Goal: Transaction & Acquisition: Download file/media

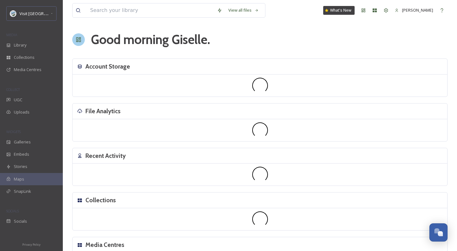
scroll to position [953, 0]
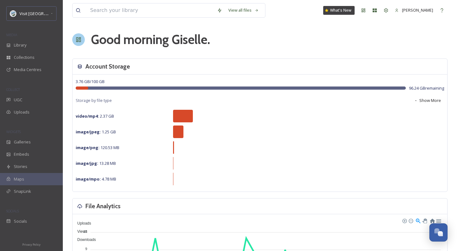
click at [22, 37] on div "MEDIA" at bounding box center [31, 35] width 63 height 8
click at [27, 46] on div "Library" at bounding box center [31, 45] width 63 height 12
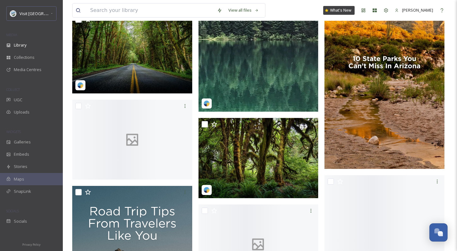
scroll to position [6930, 0]
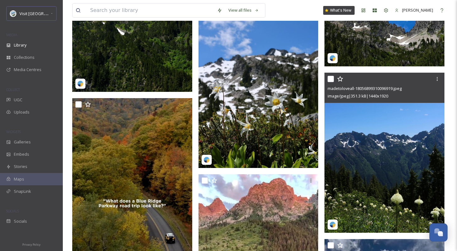
click at [413, 91] on div "madetoloveall-18056899310096919.jpeg" at bounding box center [385, 89] width 115 height 8
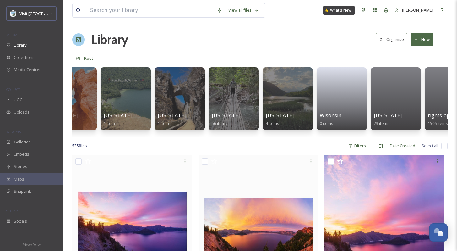
scroll to position [0, 2598]
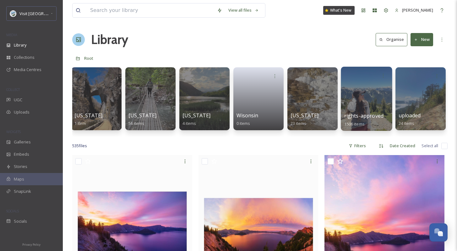
click at [364, 101] on div at bounding box center [366, 99] width 51 height 64
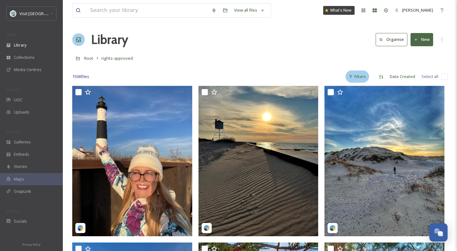
click at [365, 77] on div "Filters" at bounding box center [358, 76] width 24 height 12
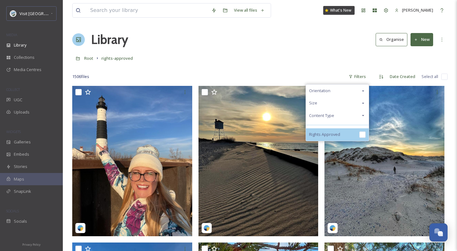
click at [342, 134] on div "Rights Approved" at bounding box center [337, 134] width 63 height 13
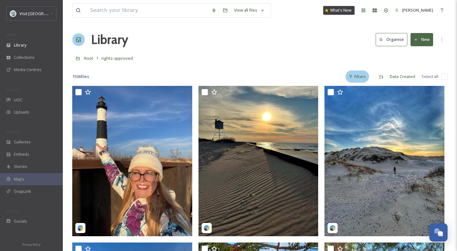
click at [357, 73] on div "Filters" at bounding box center [358, 76] width 24 height 12
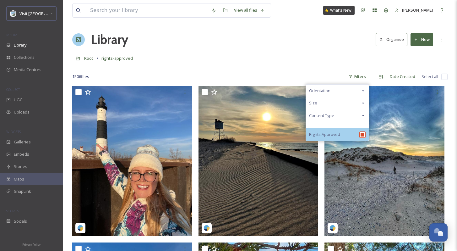
click at [360, 134] on input "checkbox" at bounding box center [363, 134] width 6 height 6
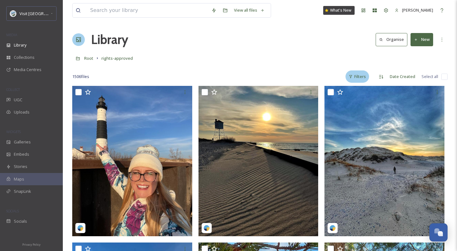
click at [363, 79] on div "Filters" at bounding box center [358, 76] width 24 height 12
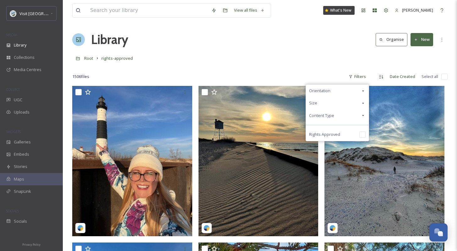
click at [348, 117] on div "Content Type" at bounding box center [337, 115] width 63 height 12
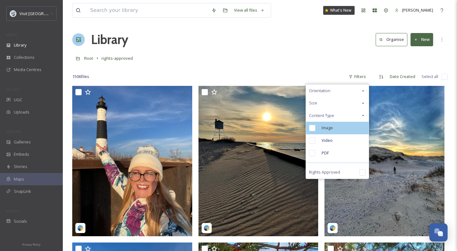
click at [346, 129] on div "Image" at bounding box center [337, 128] width 63 height 13
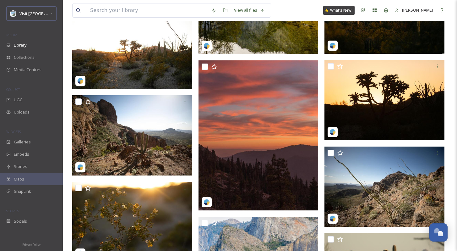
scroll to position [14700, 0]
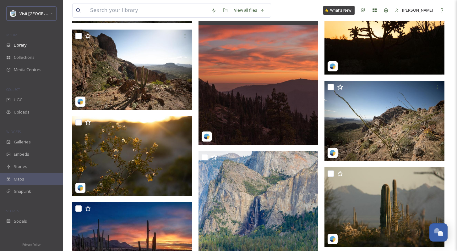
click at [282, 63] on img at bounding box center [259, 70] width 120 height 150
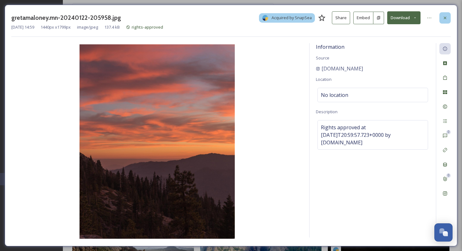
click at [445, 19] on icon at bounding box center [445, 17] width 5 height 5
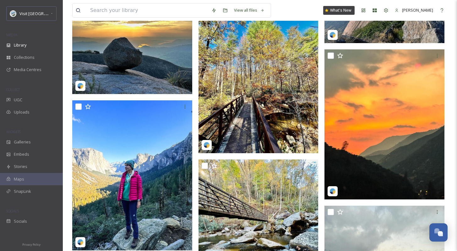
scroll to position [21132, 0]
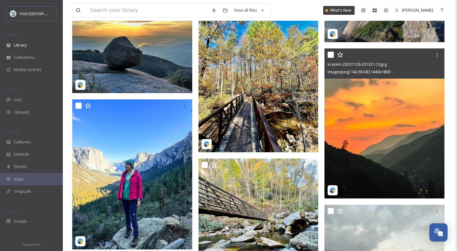
click at [359, 124] on img at bounding box center [385, 123] width 120 height 150
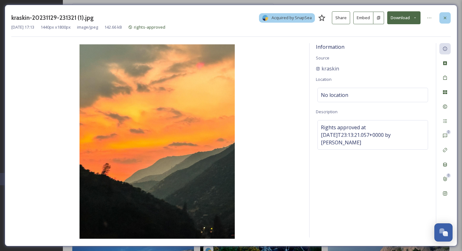
click at [441, 19] on div at bounding box center [444, 17] width 11 height 11
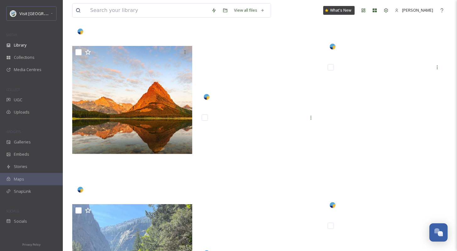
scroll to position [29169, 0]
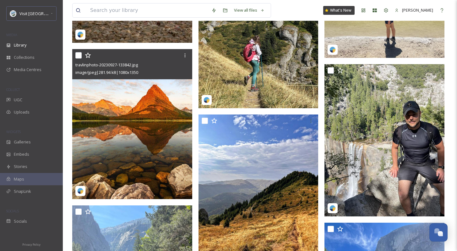
click at [171, 103] on img at bounding box center [132, 124] width 120 height 150
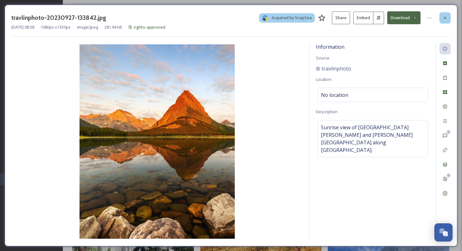
click at [444, 14] on div at bounding box center [444, 17] width 11 height 11
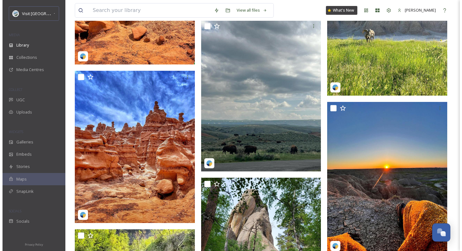
scroll to position [38578, 0]
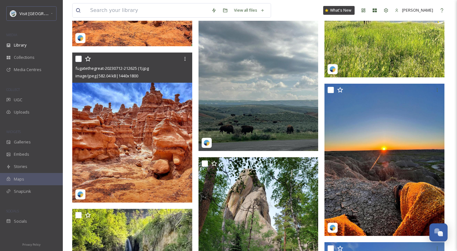
click at [137, 125] on img at bounding box center [132, 127] width 120 height 150
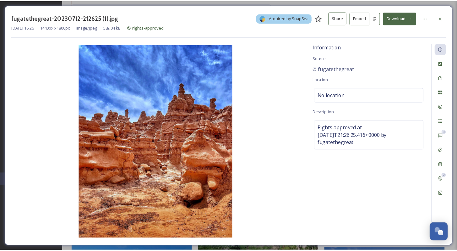
scroll to position [38581, 0]
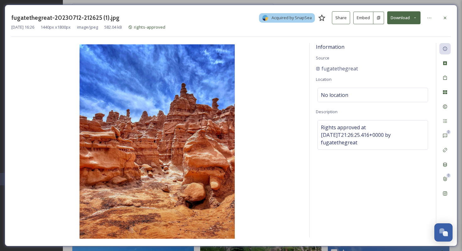
click at [451, 18] on div "fugatethegreat-20230712-212625 (1).jpg Acquired by SnapSea Share Embed Download…" at bounding box center [231, 125] width 453 height 241
click at [446, 19] on icon at bounding box center [445, 17] width 5 height 5
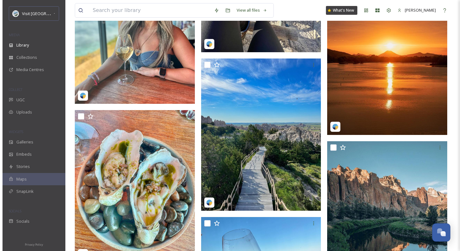
scroll to position [39526, 0]
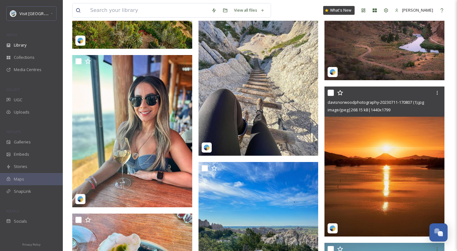
click at [414, 137] on img at bounding box center [385, 161] width 120 height 150
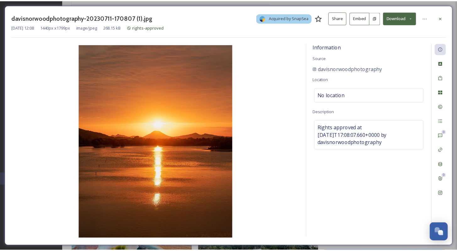
scroll to position [39528, 0]
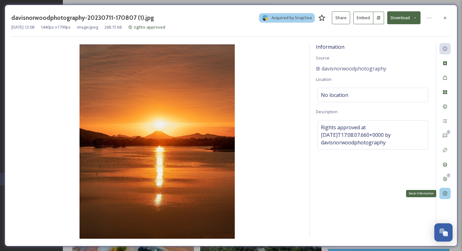
click at [448, 191] on div "Social Information" at bounding box center [444, 193] width 11 height 11
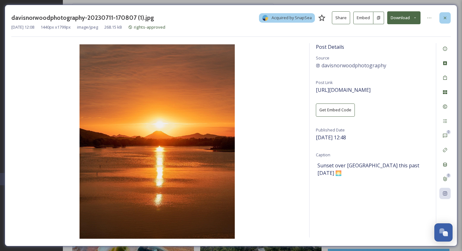
click at [444, 18] on icon at bounding box center [445, 17] width 3 height 3
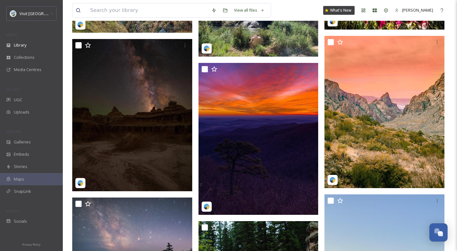
scroll to position [50512, 0]
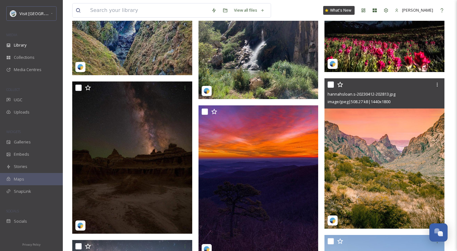
click at [421, 163] on img at bounding box center [385, 153] width 120 height 150
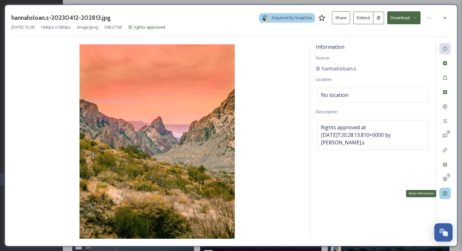
click at [448, 190] on div "Social Information" at bounding box center [444, 193] width 11 height 11
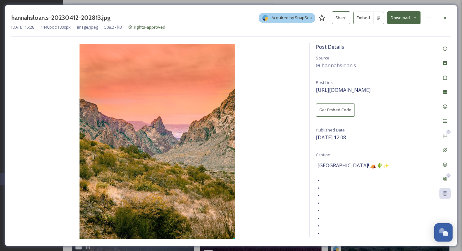
click at [449, 21] on div at bounding box center [444, 17] width 11 height 11
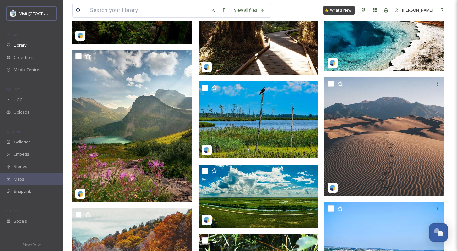
scroll to position [62427, 0]
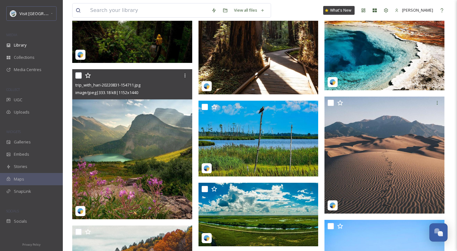
click at [90, 75] on icon at bounding box center [88, 75] width 6 height 6
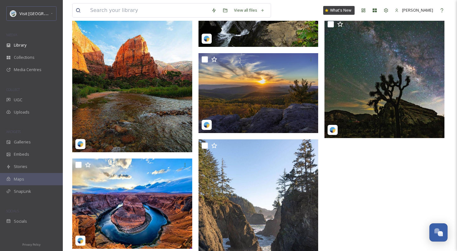
scroll to position [65952, 0]
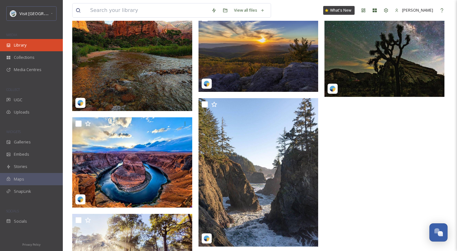
click at [36, 47] on div "Library" at bounding box center [31, 45] width 63 height 12
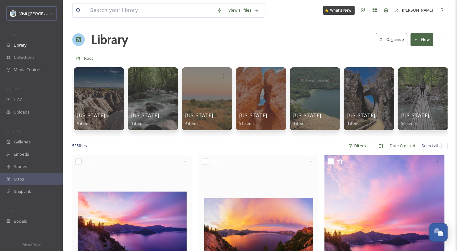
scroll to position [0, 2326]
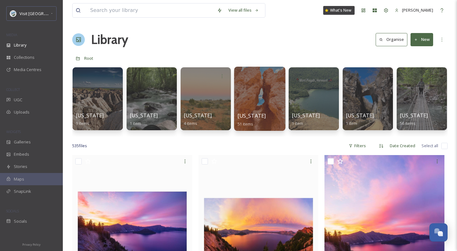
click at [250, 107] on div at bounding box center [259, 99] width 51 height 64
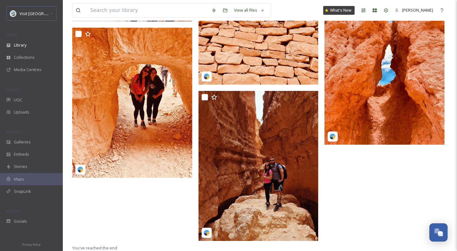
scroll to position [2659, 0]
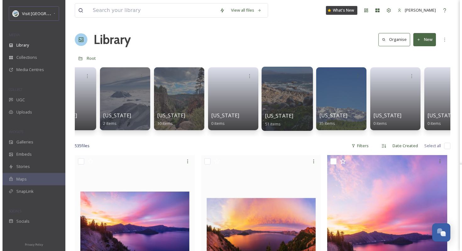
scroll to position [0, 33]
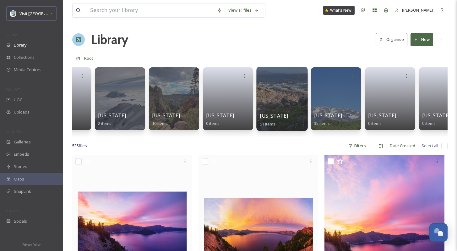
click at [288, 115] on div "California 51 items" at bounding box center [282, 120] width 45 height 16
click at [282, 90] on div at bounding box center [281, 99] width 51 height 64
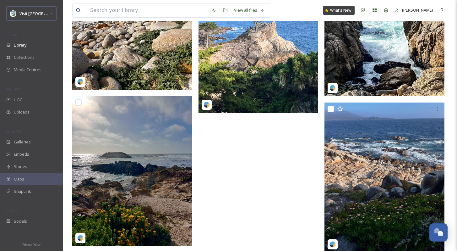
scroll to position [2553, 0]
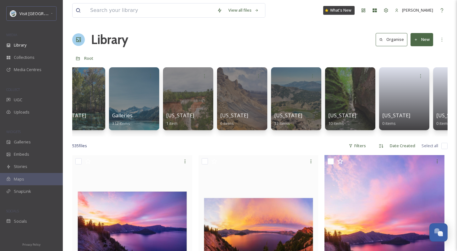
scroll to position [0, 452]
click at [366, 151] on div "Filters" at bounding box center [358, 146] width 24 height 12
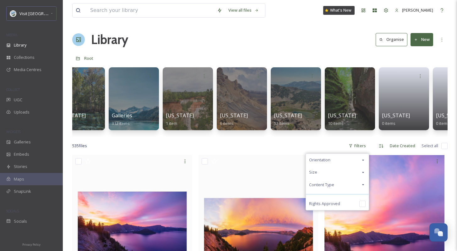
click at [327, 145] on div "535 file s Filters Orientation Size Content Type Rights Approved Date Created S…" at bounding box center [260, 146] width 376 height 12
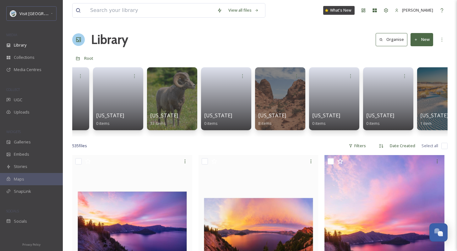
scroll to position [0, 1334]
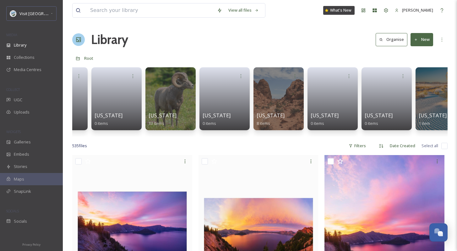
click at [282, 118] on div "Nevada 8 items" at bounding box center [279, 119] width 44 height 15
click at [280, 89] on div at bounding box center [278, 99] width 51 height 64
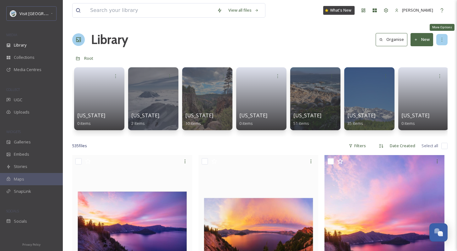
click at [441, 42] on div "More Options" at bounding box center [442, 39] width 11 height 11
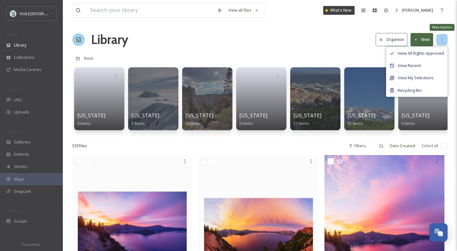
click at [441, 41] on icon at bounding box center [442, 39] width 5 height 5
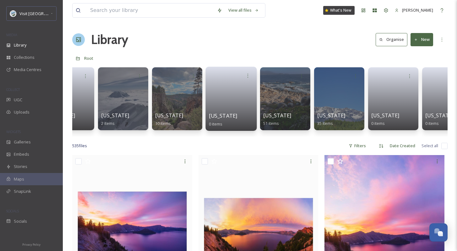
scroll to position [0, 37]
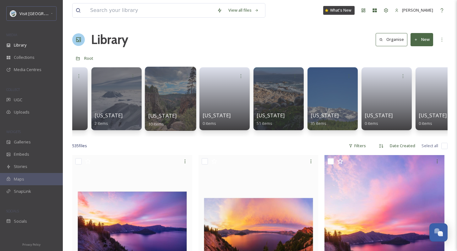
click at [177, 107] on div at bounding box center [170, 99] width 51 height 64
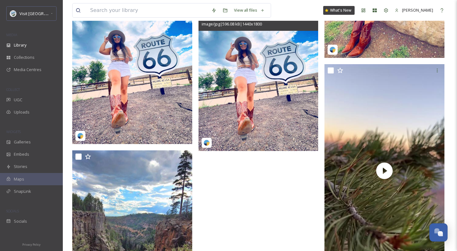
scroll to position [458, 0]
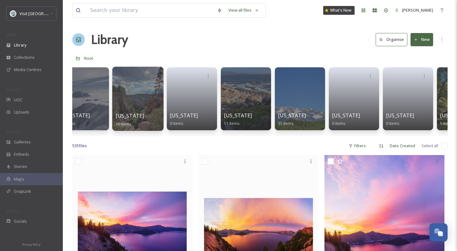
scroll to position [0, 78]
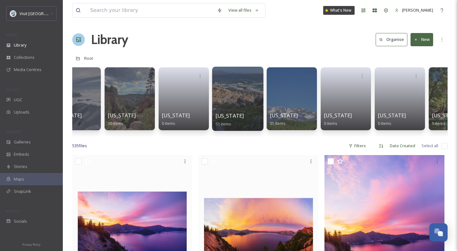
click at [246, 107] on div at bounding box center [237, 99] width 51 height 64
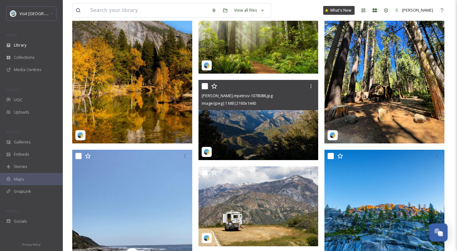
scroll to position [1633, 0]
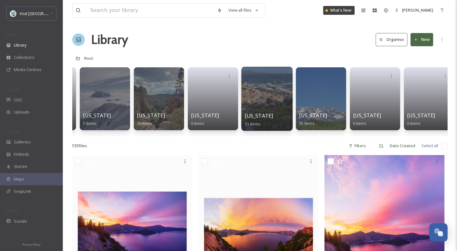
scroll to position [0, 59]
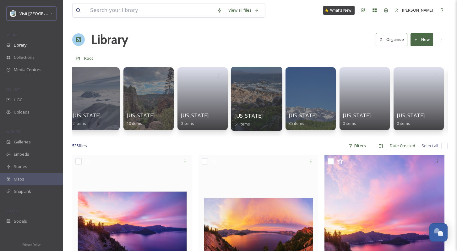
click at [309, 98] on div at bounding box center [311, 98] width 50 height 63
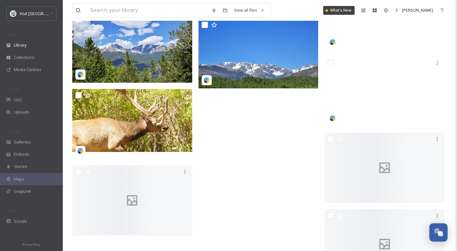
scroll to position [1563, 0]
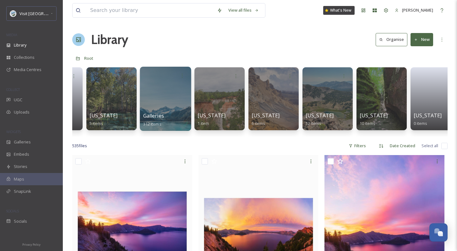
scroll to position [0, 433]
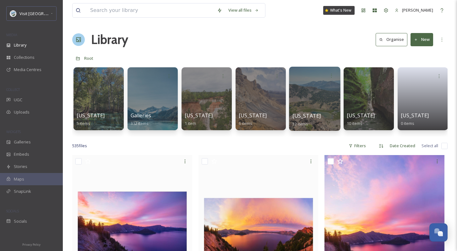
click at [319, 99] on div at bounding box center [314, 99] width 51 height 64
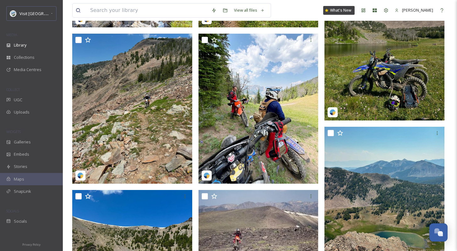
scroll to position [528, 0]
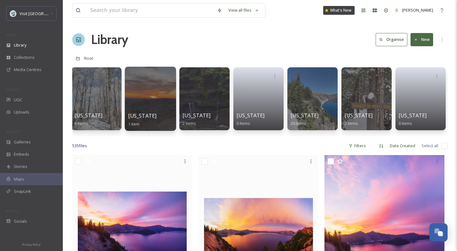
scroll to position [0, 1786]
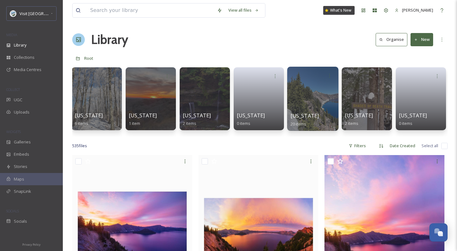
click at [302, 103] on div at bounding box center [312, 99] width 51 height 64
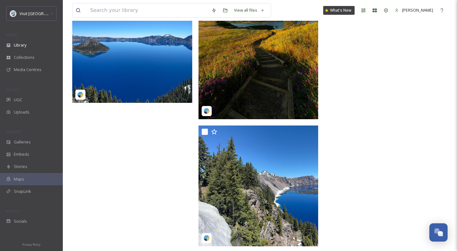
scroll to position [1041, 0]
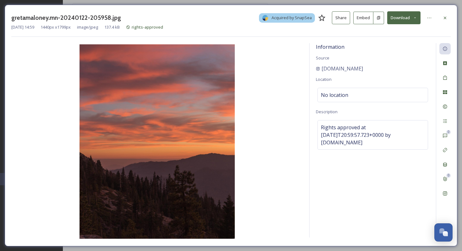
scroll to position [954, 0]
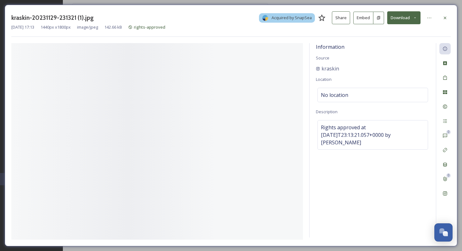
scroll to position [953, 0]
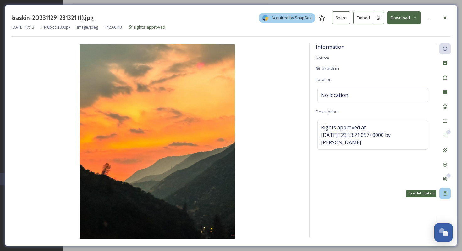
click at [448, 196] on div "Social Information" at bounding box center [444, 193] width 11 height 11
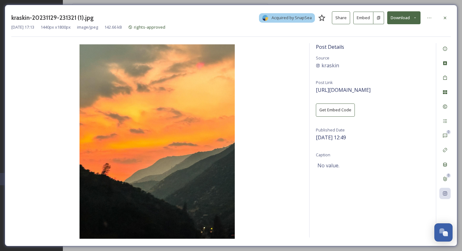
click at [400, 18] on button "Download" at bounding box center [403, 17] width 33 height 13
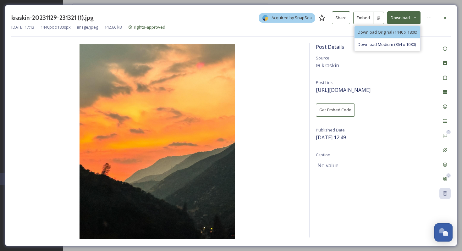
click at [401, 31] on span "Download Original (1440 x 1800)" at bounding box center [387, 32] width 59 height 6
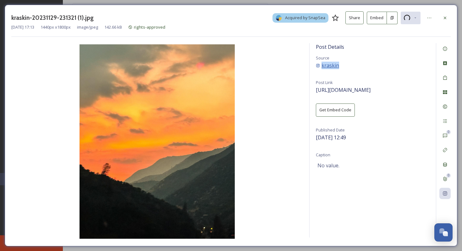
copy div "kraskin"
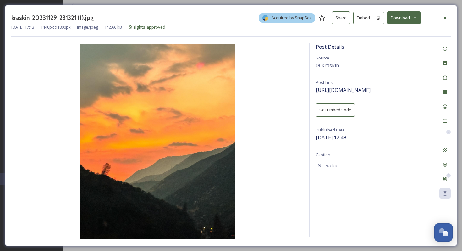
click at [222, 19] on div "kraskin-20231129-231321 (1).jpg Acquired by SnapSea Share Embed Download" at bounding box center [230, 17] width 439 height 13
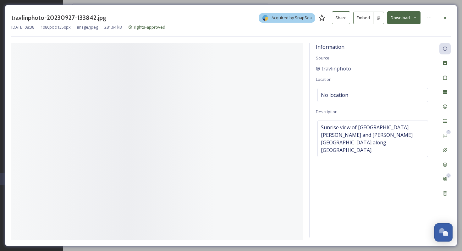
scroll to position [954, 0]
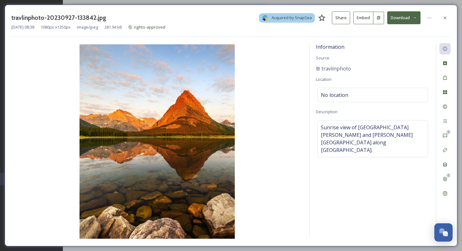
click at [420, 17] on button "Download" at bounding box center [403, 17] width 33 height 13
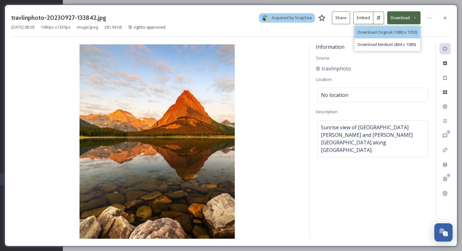
click at [411, 30] on span "Download Original (1080 x 1350)" at bounding box center [387, 32] width 59 height 6
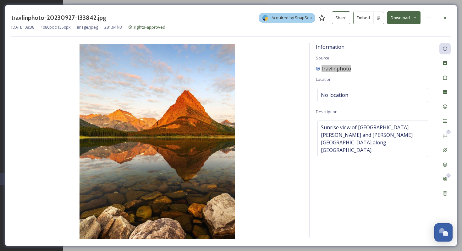
copy span "travlinphoto"
click at [403, 14] on button "Download" at bounding box center [403, 17] width 33 height 13
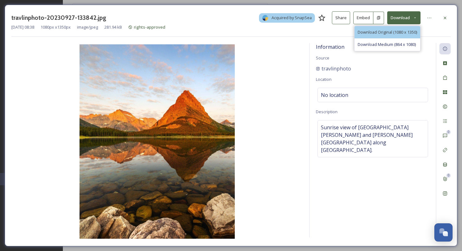
click at [398, 31] on span "Download Original (1080 x 1350)" at bounding box center [387, 32] width 59 height 6
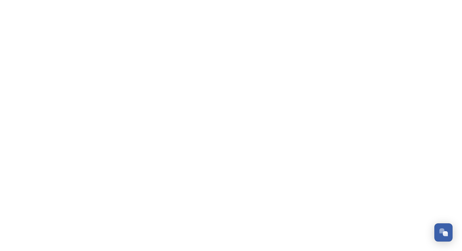
scroll to position [953, 0]
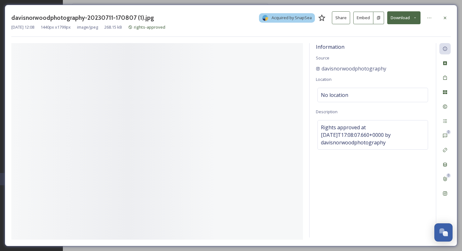
scroll to position [953, 0]
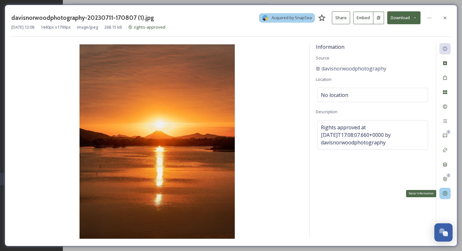
click at [449, 195] on div "Social Information" at bounding box center [444, 193] width 11 height 11
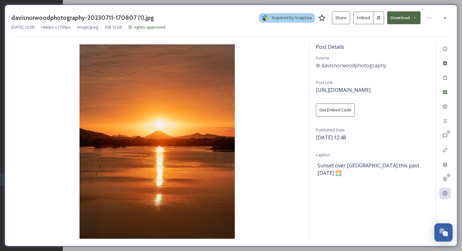
click at [406, 12] on button "Download" at bounding box center [403, 17] width 33 height 13
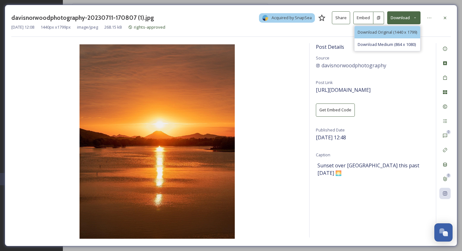
click at [411, 30] on span "Download Original (1440 x 1799)" at bounding box center [387, 32] width 59 height 6
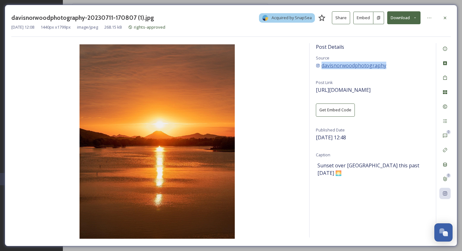
copy div "davisnorwoodphotography"
click at [403, 18] on button "Download" at bounding box center [403, 17] width 33 height 13
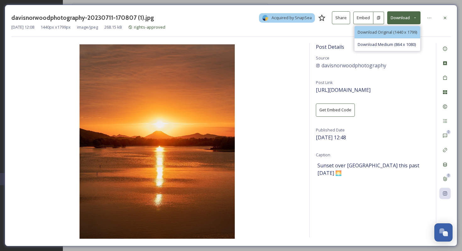
click at [398, 32] on span "Download Original (1440 x 1799)" at bounding box center [387, 32] width 59 height 6
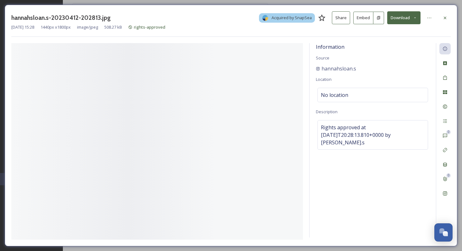
scroll to position [954, 0]
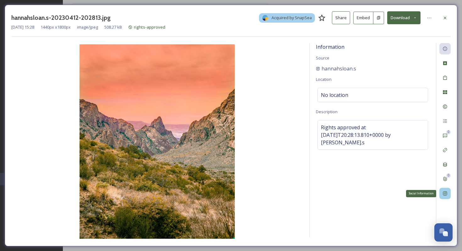
click at [445, 191] on icon at bounding box center [445, 193] width 5 height 5
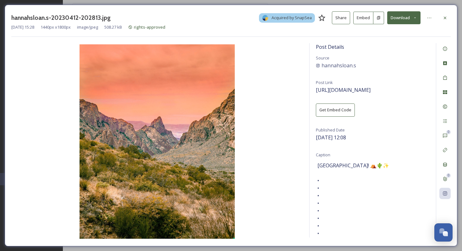
click at [405, 20] on button "Download" at bounding box center [403, 17] width 33 height 13
click at [403, 19] on button "Download" at bounding box center [403, 17] width 33 height 13
copy div "hannahsloan.s"
click at [399, 16] on button "Download" at bounding box center [403, 17] width 33 height 13
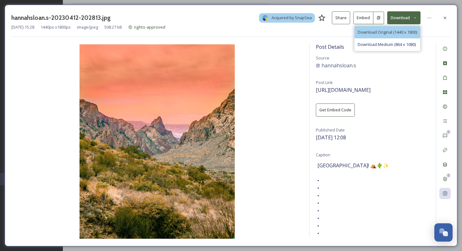
click at [406, 32] on span "Download Original (1440 x 1800)" at bounding box center [387, 32] width 59 height 6
